Goal: Task Accomplishment & Management: Manage account settings

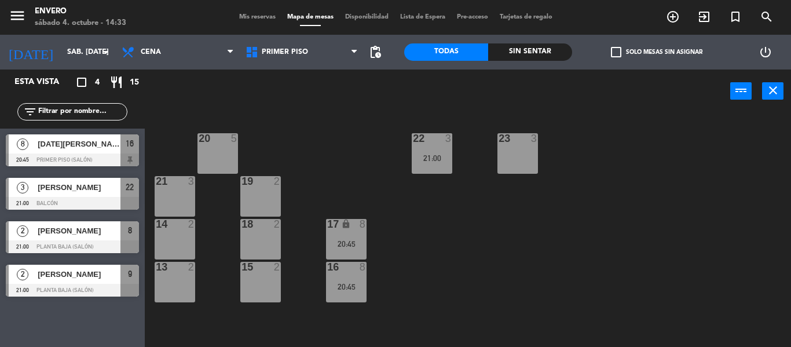
click at [63, 57] on input "sáb. [DATE]" at bounding box center [110, 52] width 98 height 20
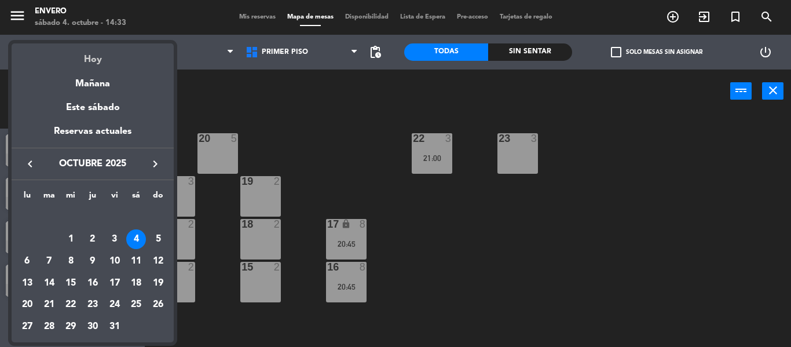
click at [90, 61] on div "Hoy" at bounding box center [93, 55] width 162 height 24
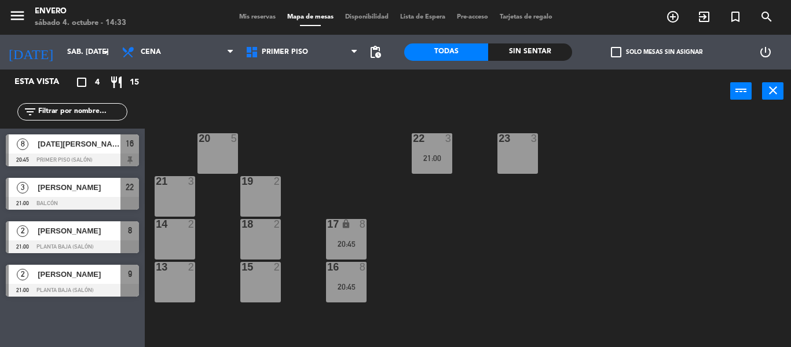
click at [96, 157] on div at bounding box center [72, 159] width 133 height 13
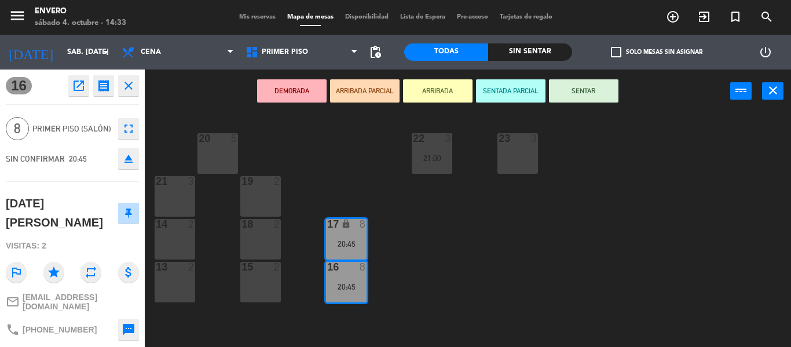
click at [127, 89] on icon "close" at bounding box center [129, 86] width 14 height 14
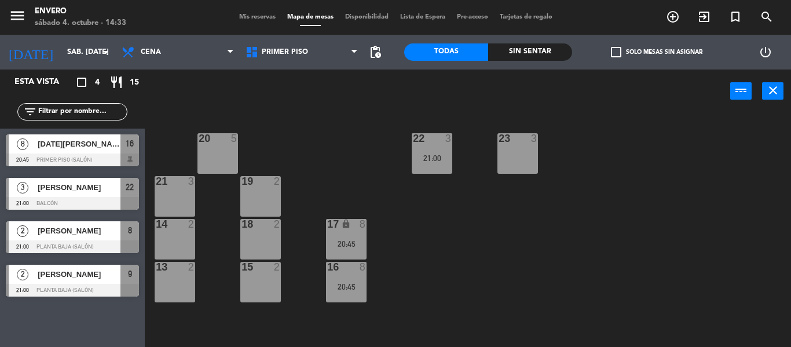
click at [100, 271] on span "[PERSON_NAME]" at bounding box center [79, 274] width 83 height 12
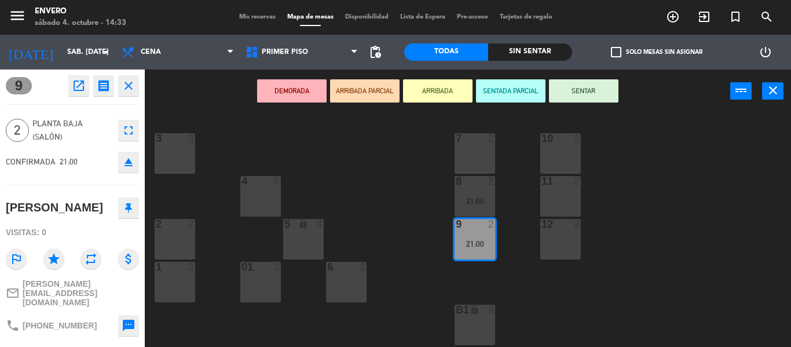
click at [136, 196] on div "[PERSON_NAME]" at bounding box center [72, 207] width 133 height 29
click at [132, 204] on button at bounding box center [128, 208] width 21 height 21
drag, startPoint x: 130, startPoint y: 88, endPoint x: 350, endPoint y: 174, distance: 236.4
click at [144, 94] on div "9 open_in_new receipt 9:00 PM sáb., [DATE] 2 personas [PERSON_NAME] 9 EXPERIENC…" at bounding box center [72, 208] width 145 height 277
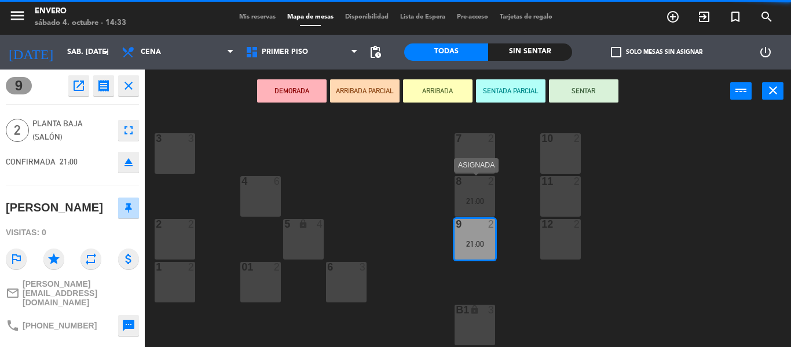
click at [485, 193] on div "8 2 21:00" at bounding box center [475, 196] width 41 height 41
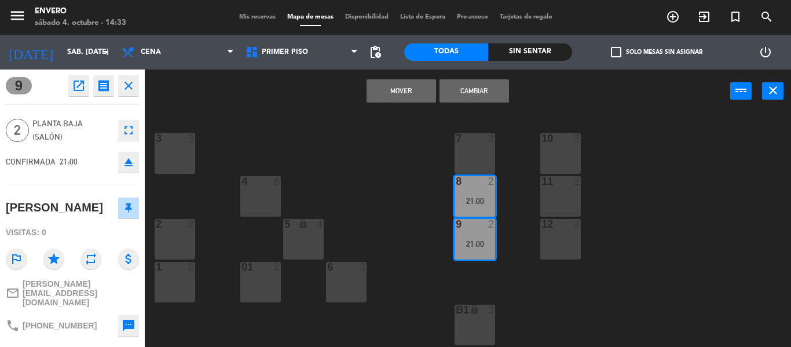
click at [133, 84] on icon "close" at bounding box center [129, 86] width 14 height 14
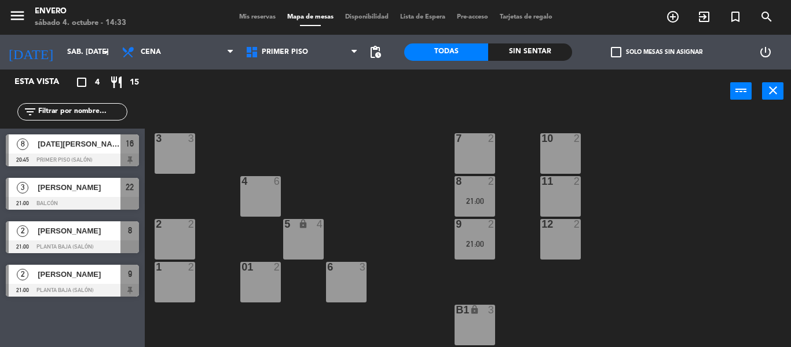
click at [488, 203] on div "21:00" at bounding box center [475, 201] width 41 height 8
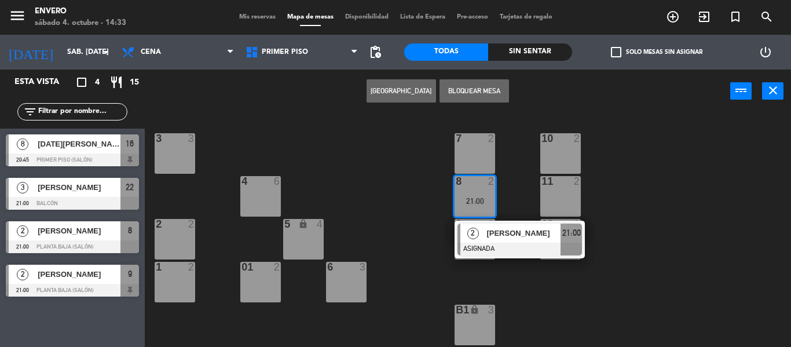
click at [500, 236] on span "[PERSON_NAME]" at bounding box center [524, 233] width 74 height 12
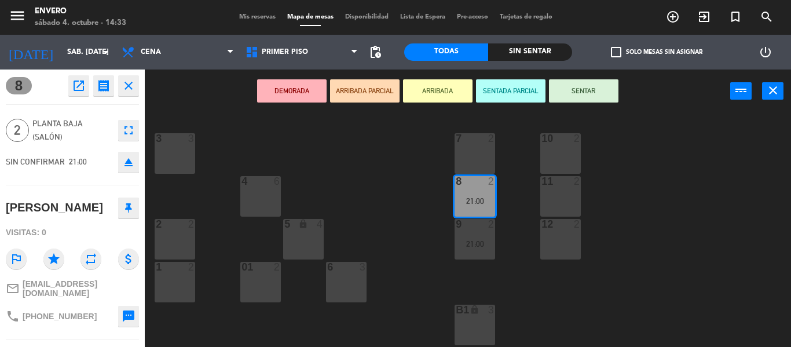
click at [130, 199] on button at bounding box center [128, 208] width 21 height 21
click at [135, 82] on icon "close" at bounding box center [129, 86] width 14 height 14
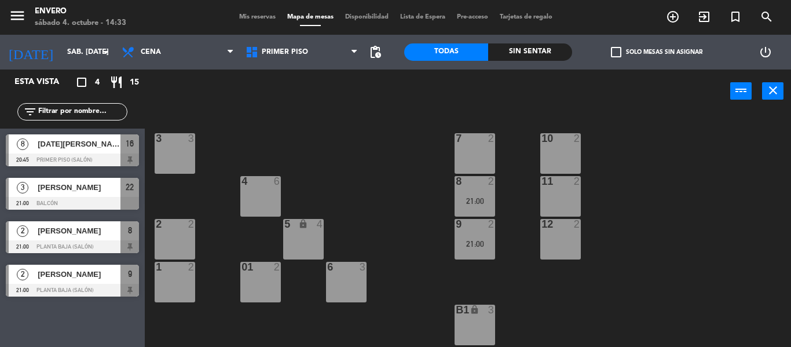
click at [100, 186] on span "[PERSON_NAME]" at bounding box center [79, 187] width 83 height 12
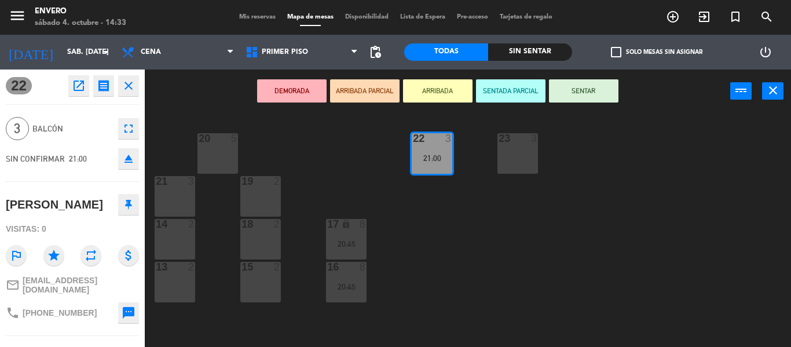
click at [138, 209] on button at bounding box center [128, 204] width 21 height 21
click at [130, 84] on icon "close" at bounding box center [129, 86] width 14 height 14
